Goal: Information Seeking & Learning: Learn about a topic

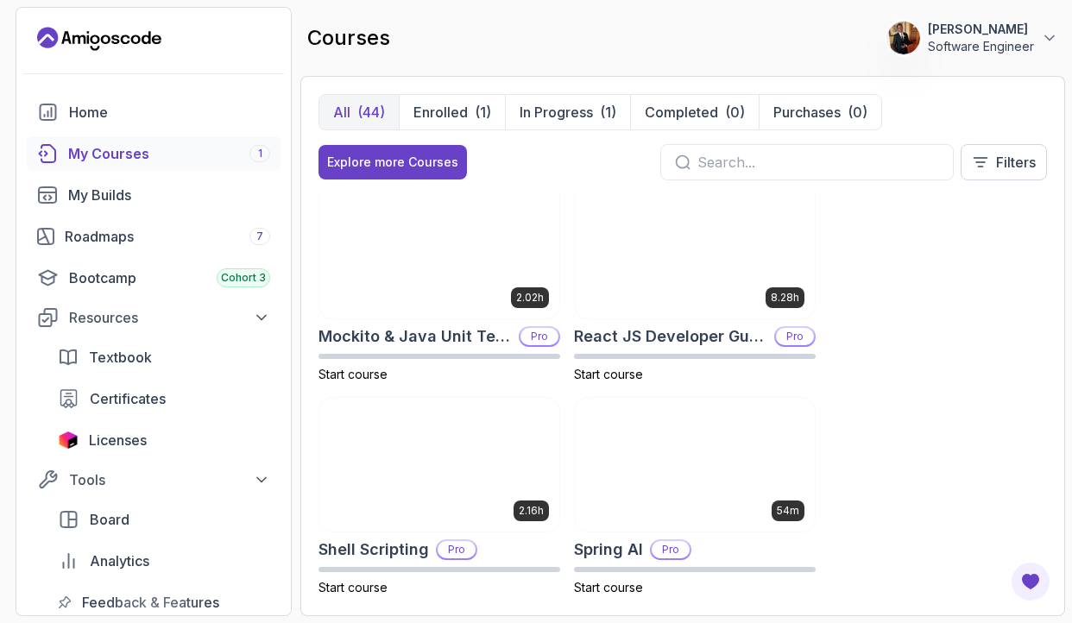
scroll to position [3431, 0]
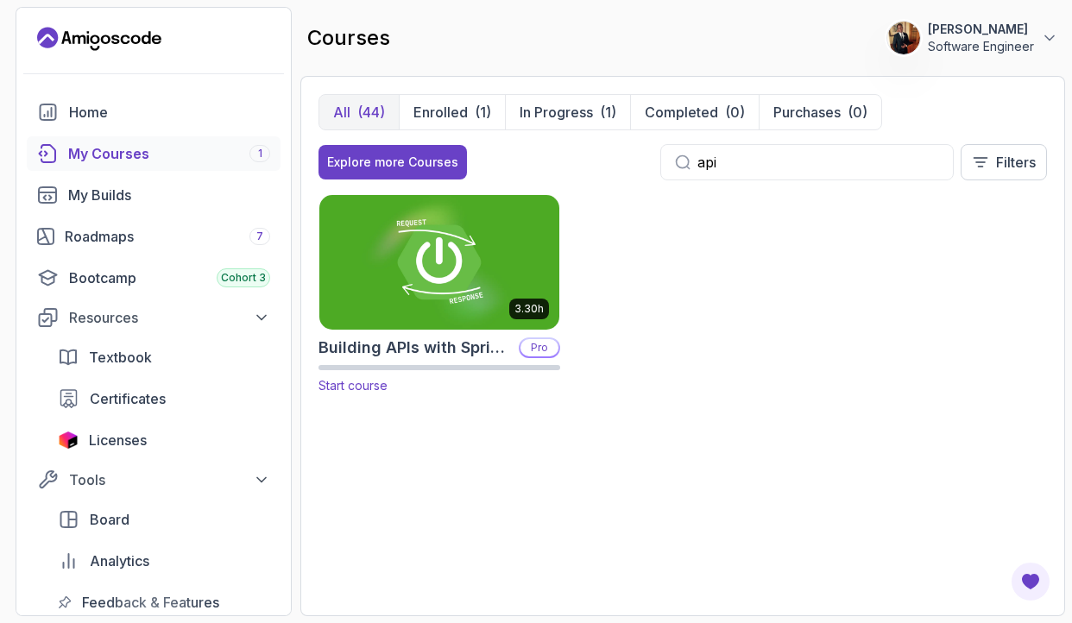
click at [503, 267] on img at bounding box center [439, 262] width 252 height 141
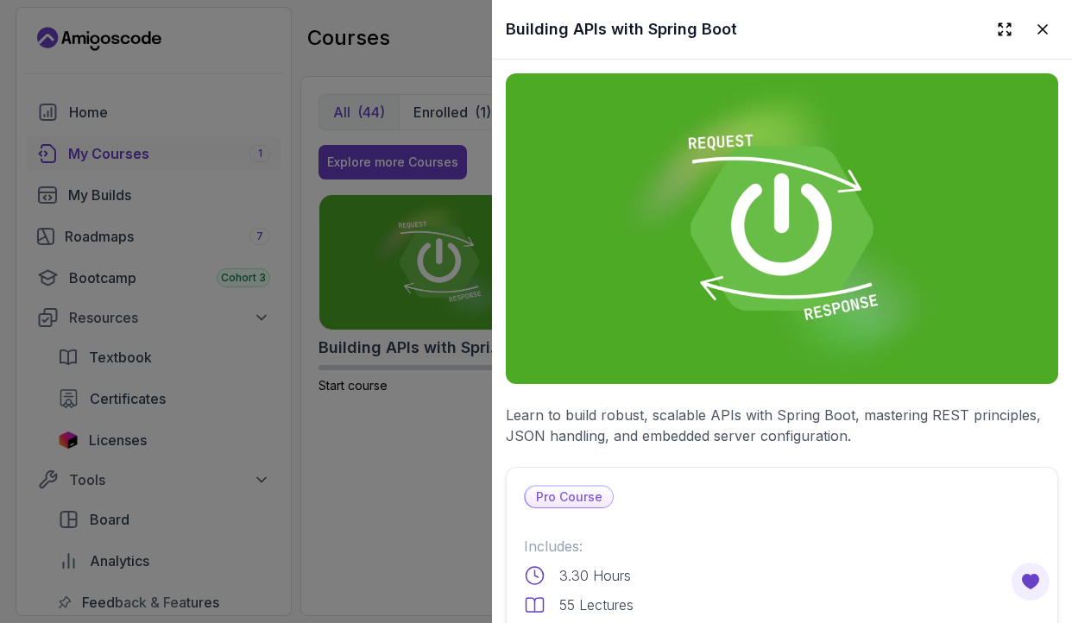
click at [361, 502] on div at bounding box center [536, 311] width 1072 height 623
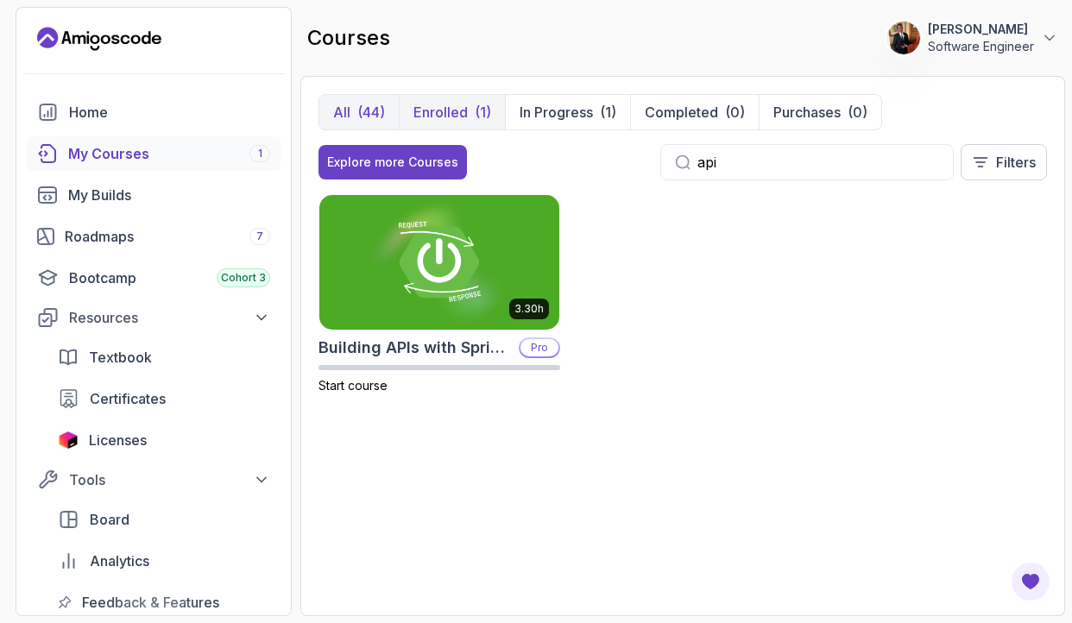
click at [447, 110] on p "Enrolled" at bounding box center [440, 112] width 54 height 21
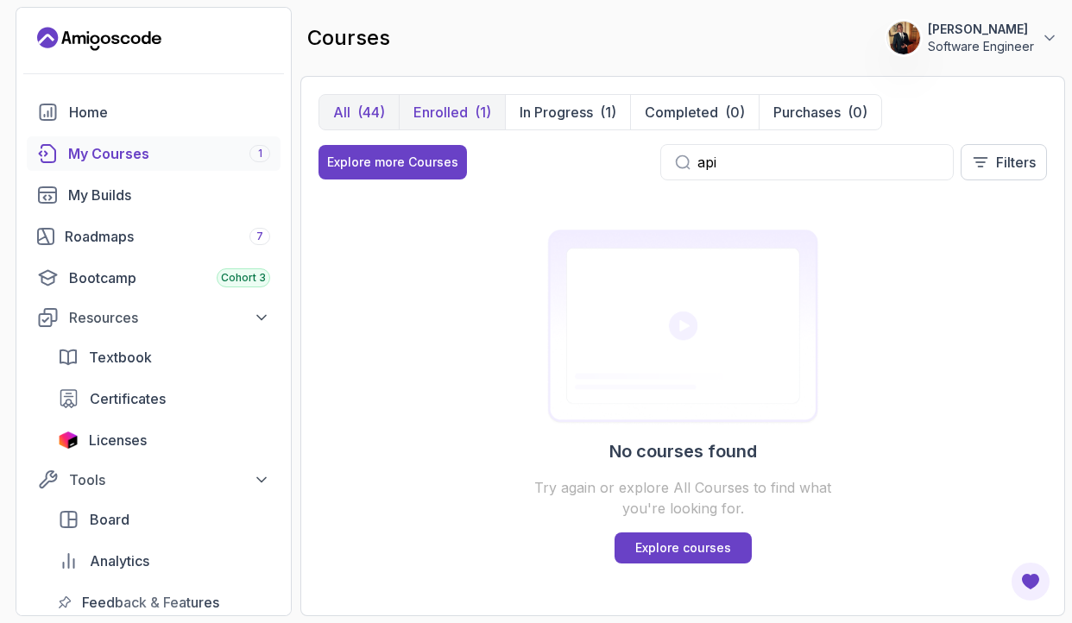
click at [366, 117] on div "(44)" at bounding box center [371, 112] width 28 height 21
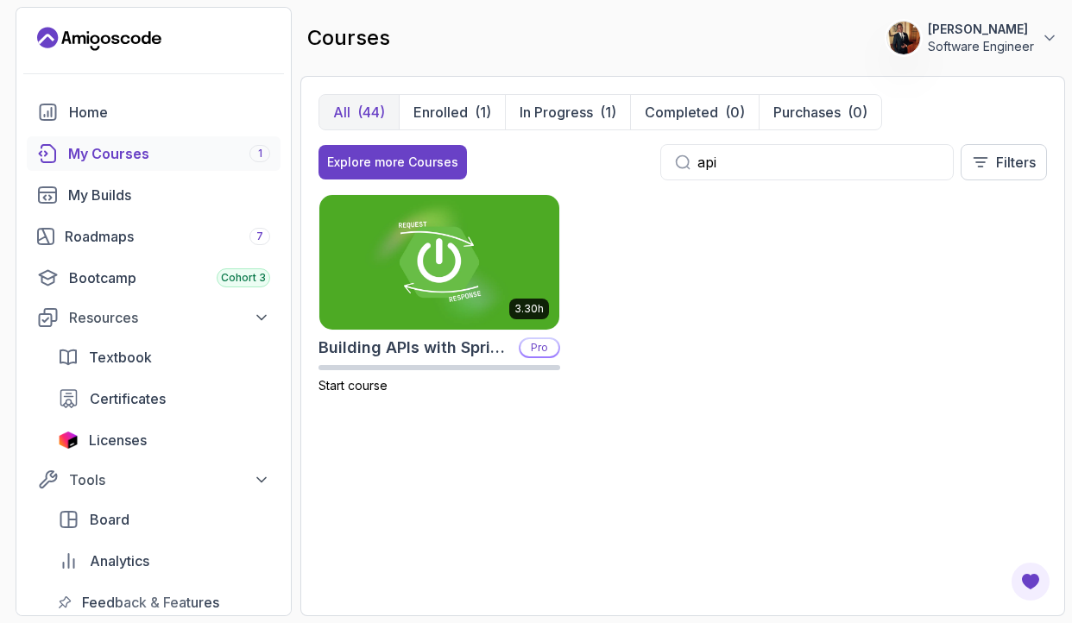
click at [366, 117] on div "(44)" at bounding box center [371, 112] width 28 height 21
click at [765, 173] on div "api" at bounding box center [806, 162] width 293 height 36
click at [756, 164] on input "api" at bounding box center [818, 162] width 242 height 21
type input "a"
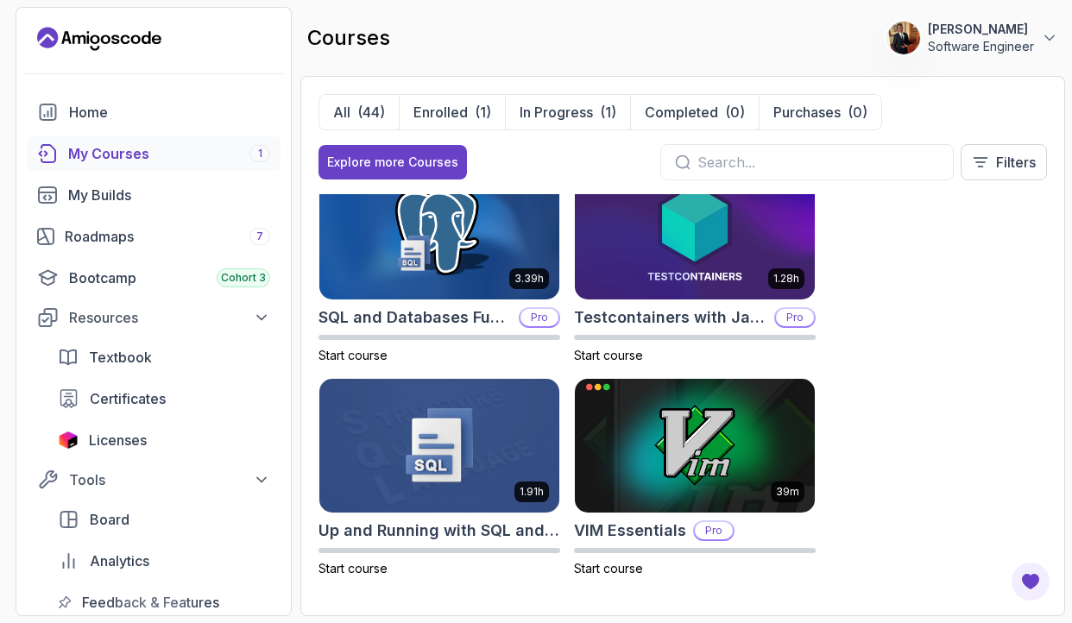
scroll to position [4301, 0]
